Goal: Transaction & Acquisition: Purchase product/service

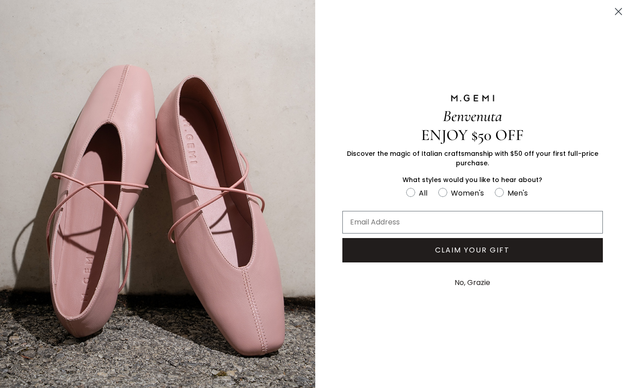
click at [617, 14] on circle "Close dialog" at bounding box center [618, 11] width 15 height 15
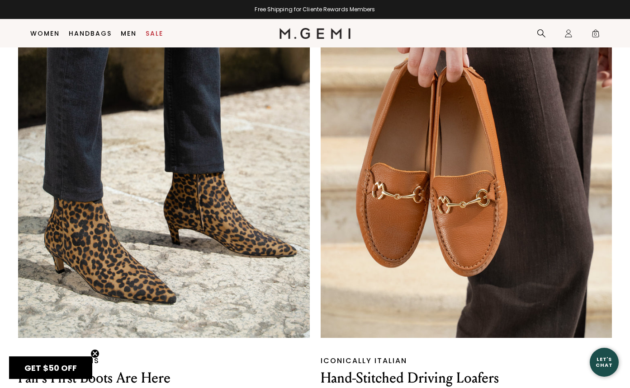
scroll to position [965, 0]
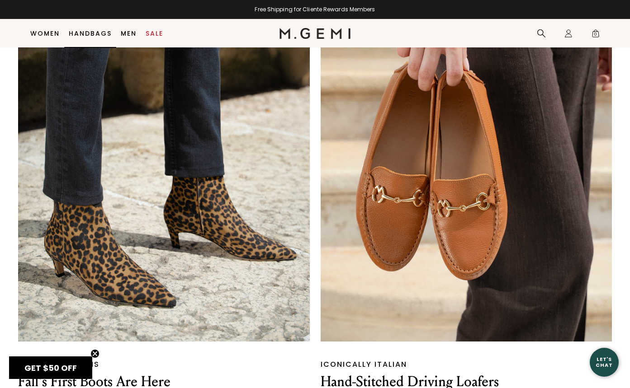
click at [85, 36] on link "Handbags" at bounding box center [90, 33] width 43 height 7
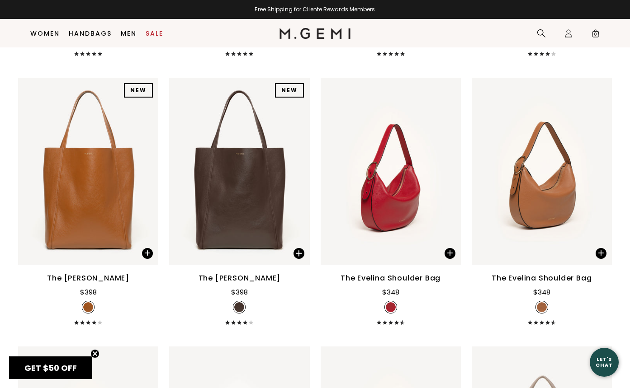
scroll to position [1172, 0]
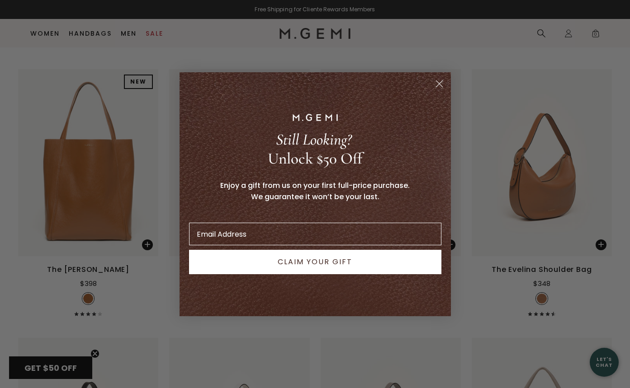
click at [440, 85] on icon "Close dialog" at bounding box center [439, 83] width 6 height 6
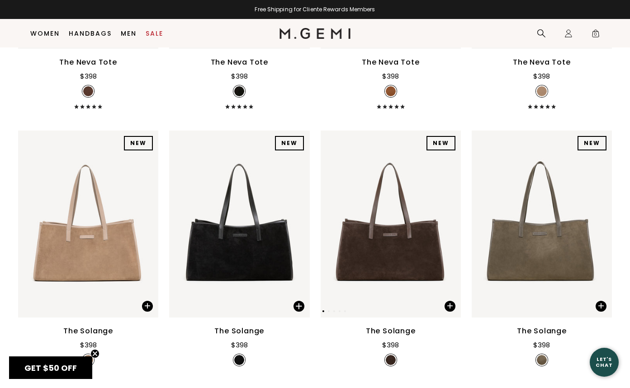
scroll to position [335, 0]
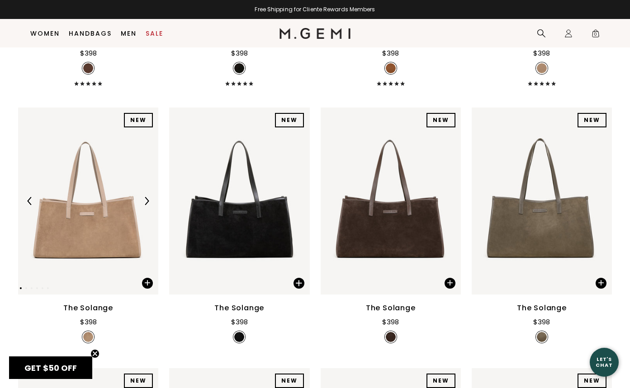
click at [108, 234] on img at bounding box center [88, 201] width 140 height 187
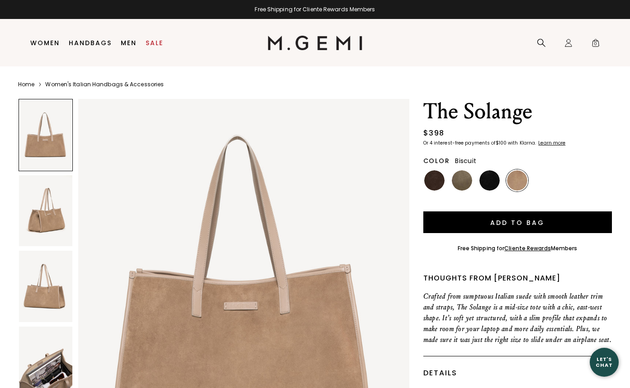
scroll to position [45, 0]
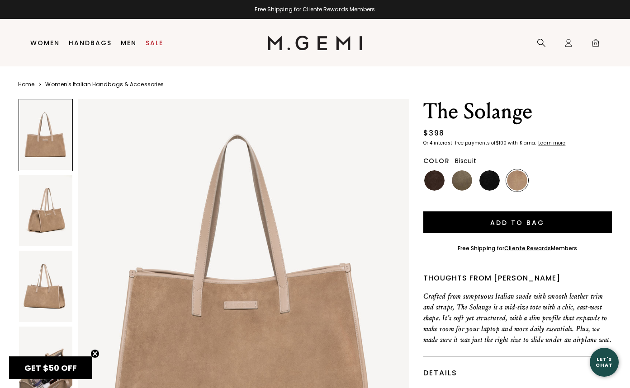
click at [55, 217] on img at bounding box center [45, 210] width 53 height 71
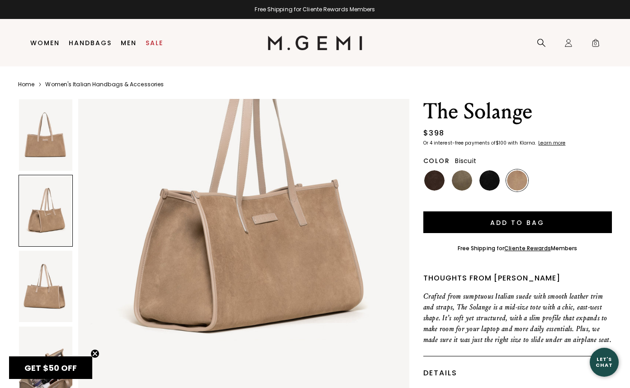
scroll to position [573, 0]
click at [55, 283] on img at bounding box center [45, 286] width 53 height 71
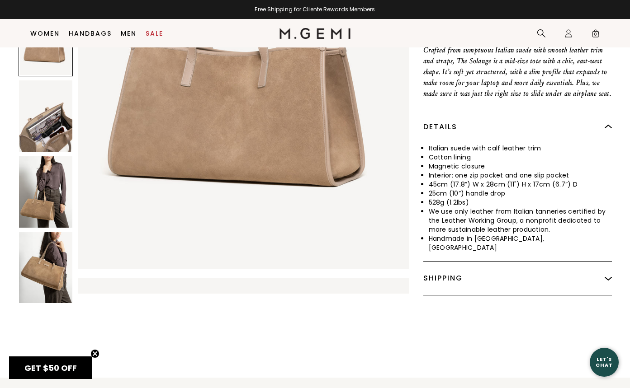
scroll to position [230, 0]
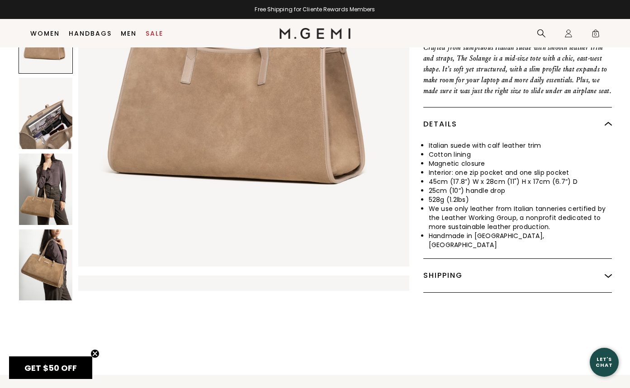
click at [51, 256] on img at bounding box center [45, 265] width 53 height 71
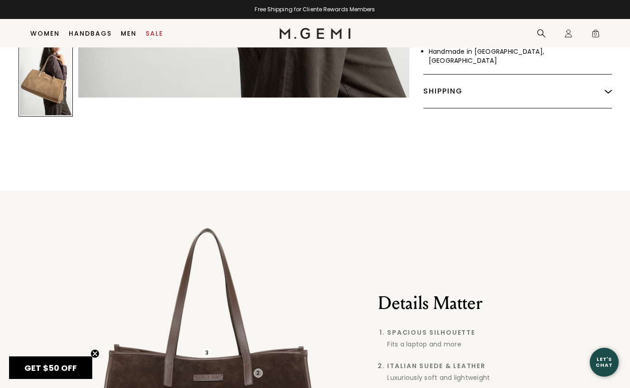
scroll to position [0, 0]
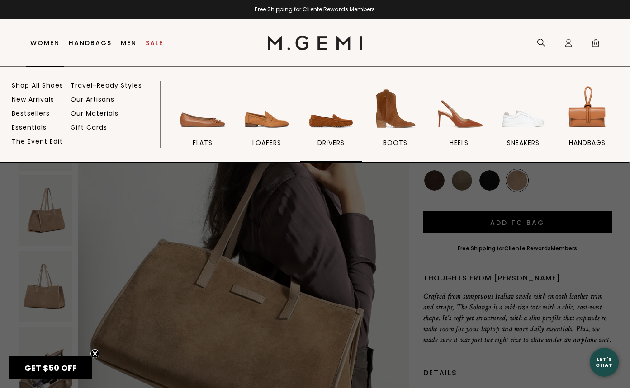
click at [333, 125] on img at bounding box center [331, 109] width 51 height 51
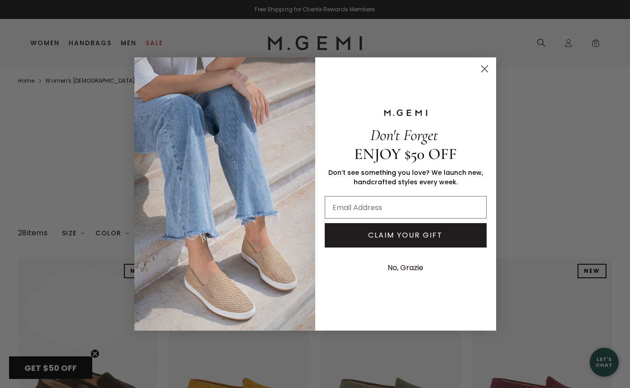
click at [479, 69] on circle "Close dialog" at bounding box center [483, 68] width 15 height 15
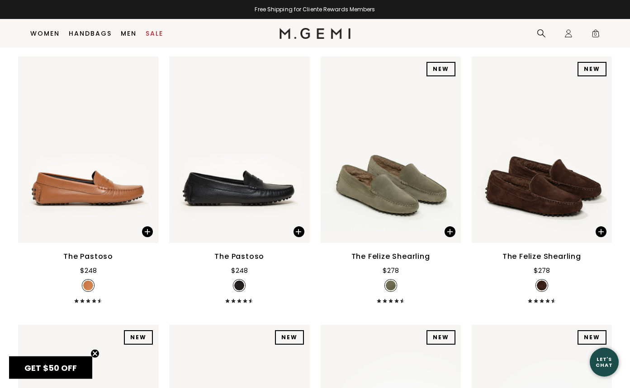
scroll to position [1511, 0]
